Goal: Check status: Check status

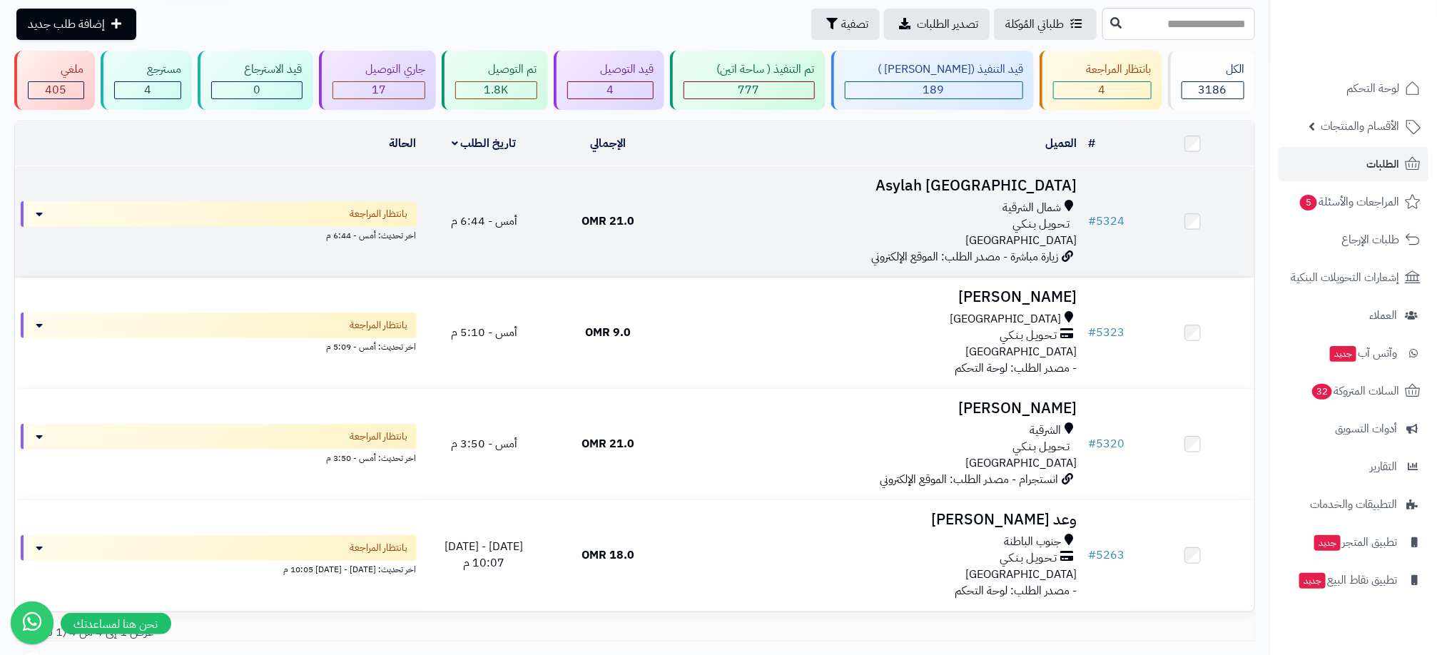
scroll to position [46, 0]
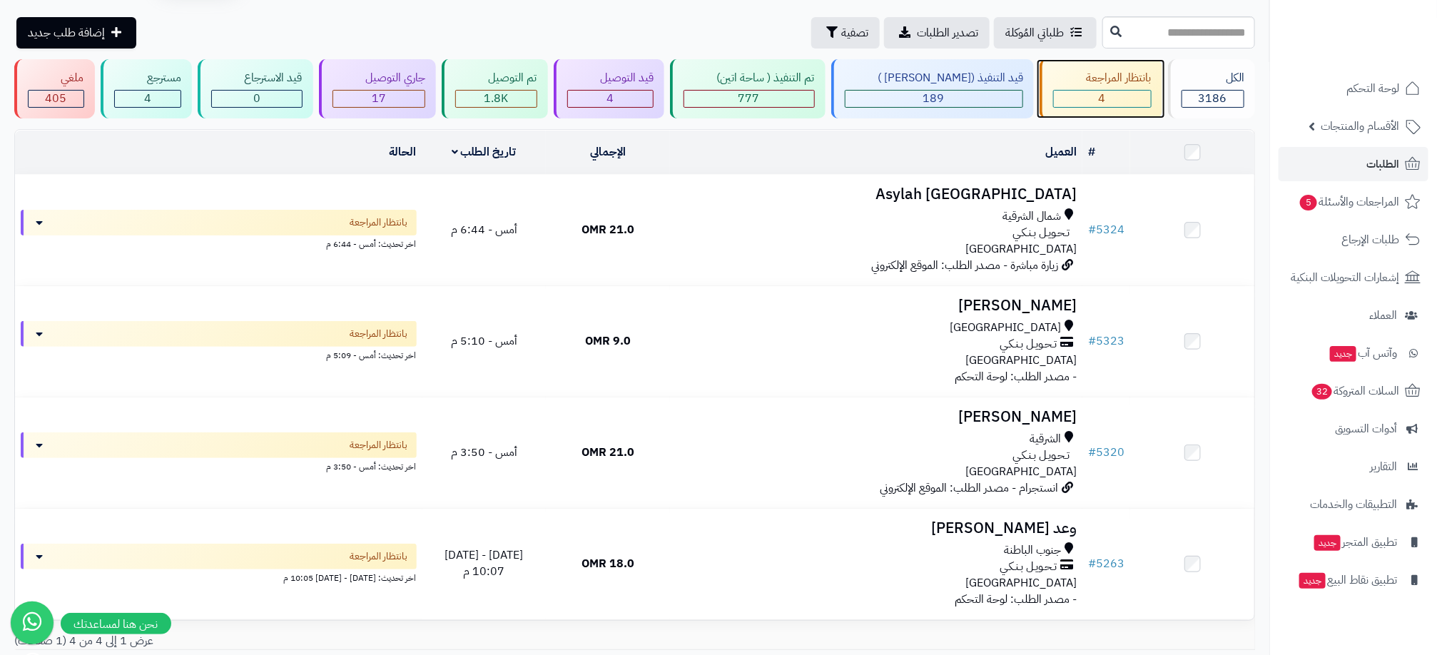
click at [1111, 94] on div "4" at bounding box center [1102, 99] width 97 height 16
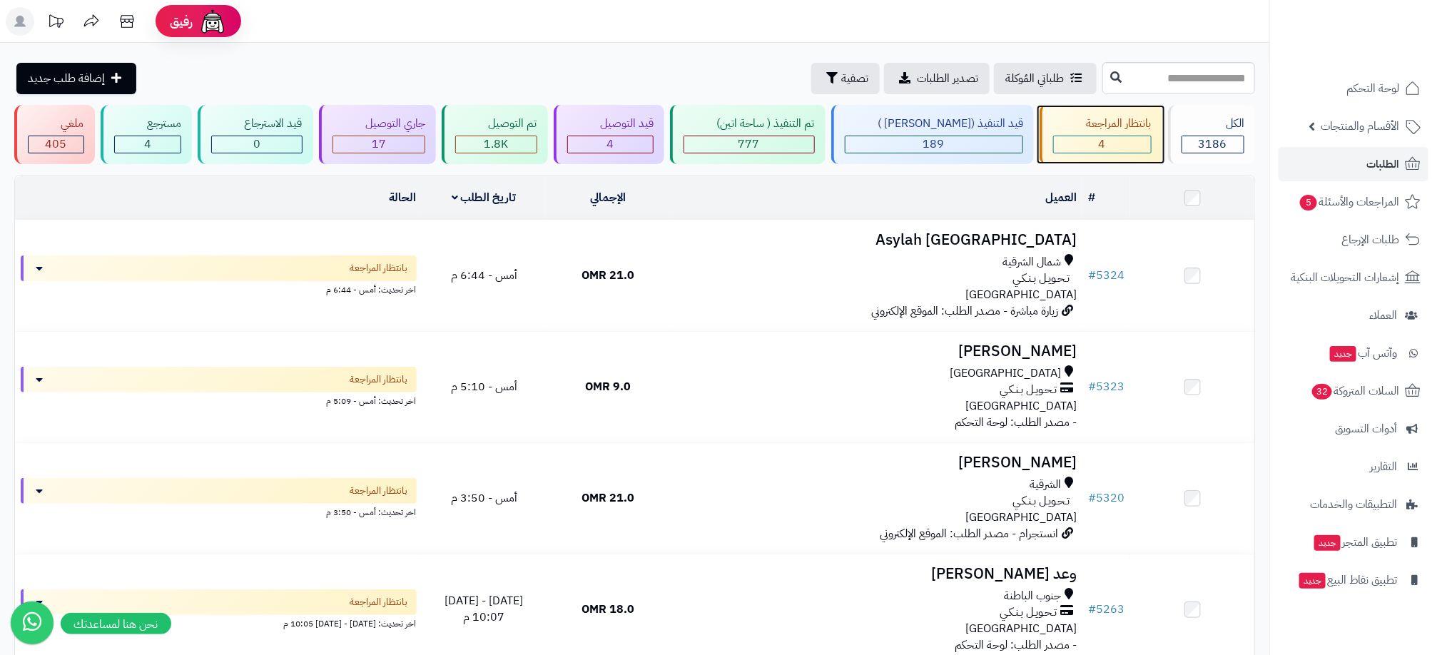
click at [1105, 148] on div "4" at bounding box center [1102, 144] width 97 height 16
